Goal: Use online tool/utility: Utilize a website feature to perform a specific function

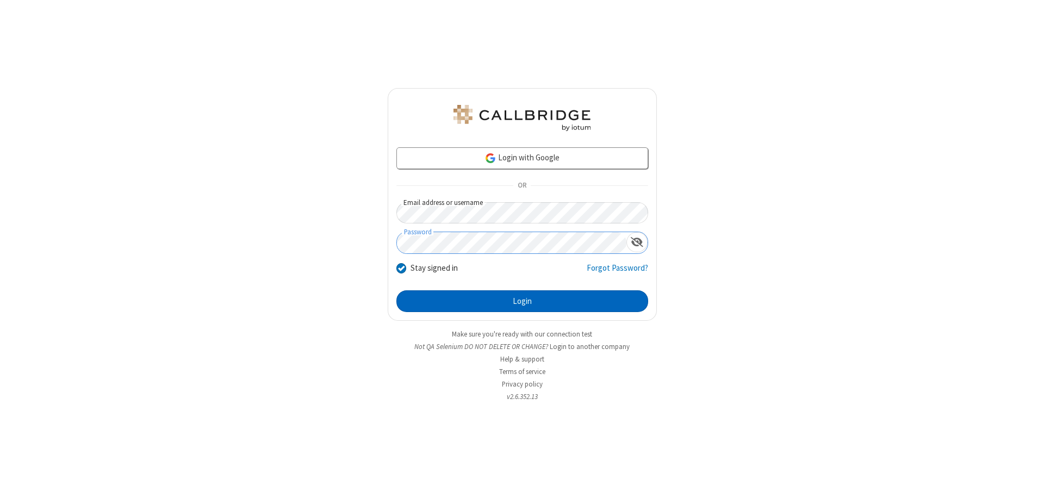
click at [522, 301] on button "Login" at bounding box center [522, 301] width 252 height 22
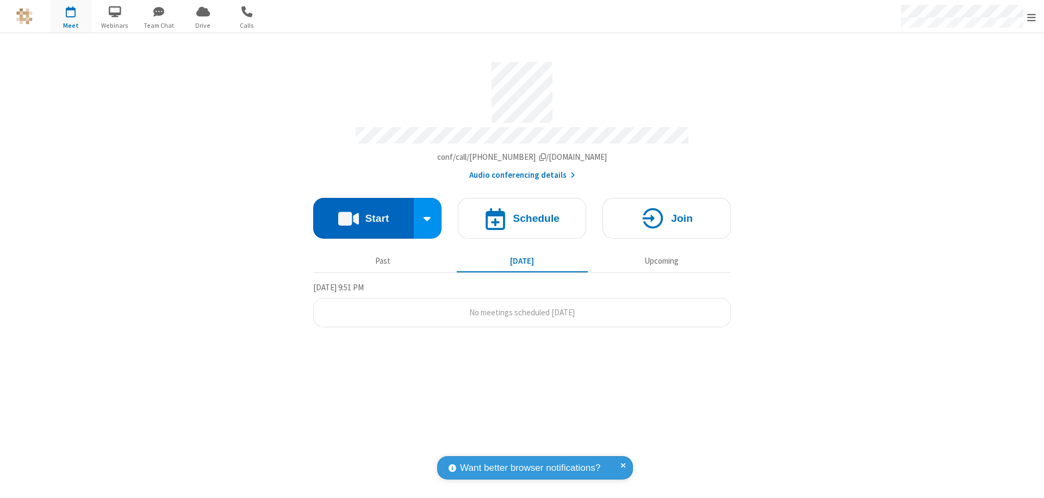
click at [363, 213] on button "Start" at bounding box center [363, 218] width 101 height 41
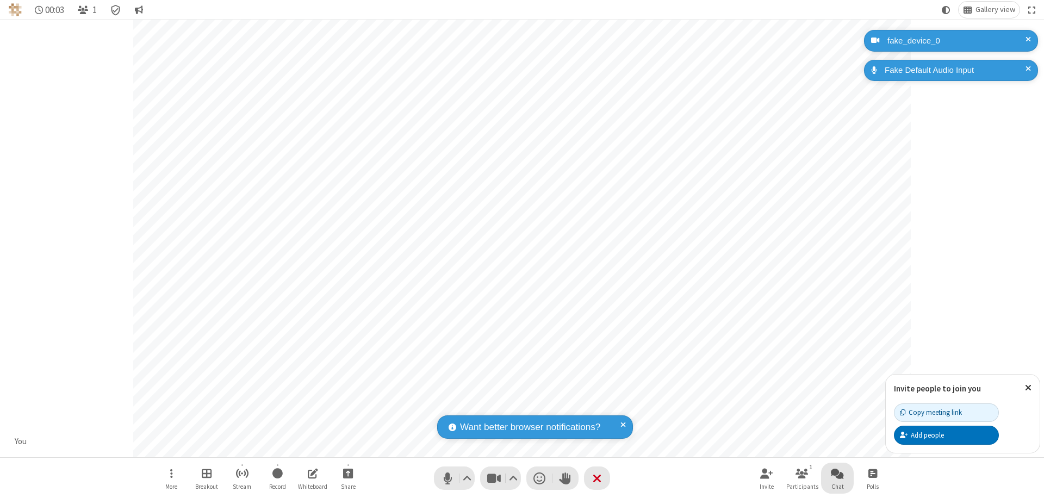
click at [837, 473] on span "Open chat" at bounding box center [836, 473] width 13 height 14
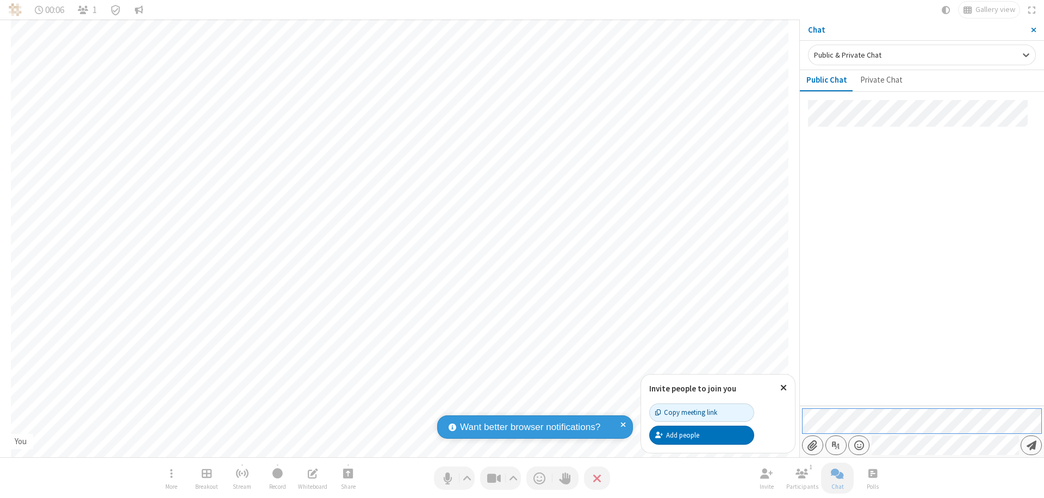
click at [1030, 445] on span "Send message" at bounding box center [1031, 445] width 10 height 11
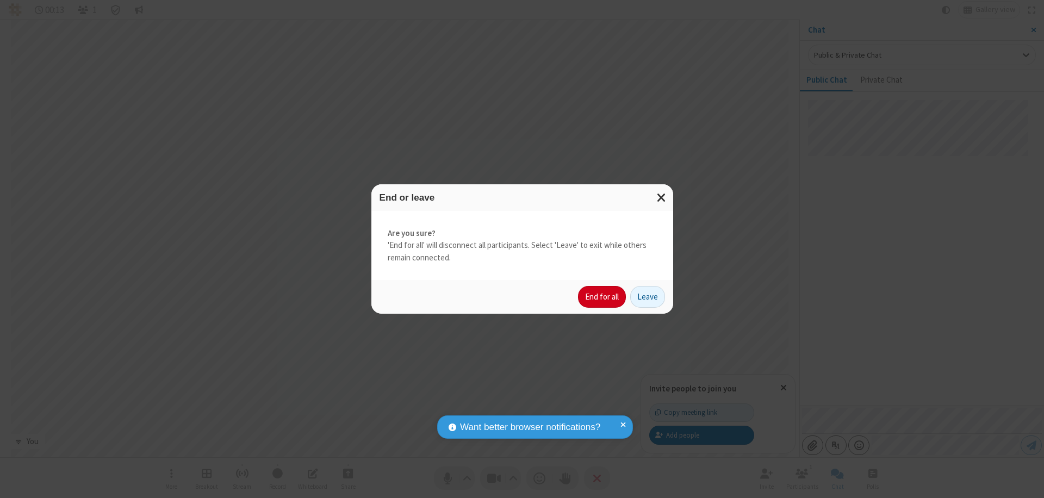
click at [602, 297] on button "End for all" at bounding box center [602, 297] width 48 height 22
